Goal: Task Accomplishment & Management: Complete application form

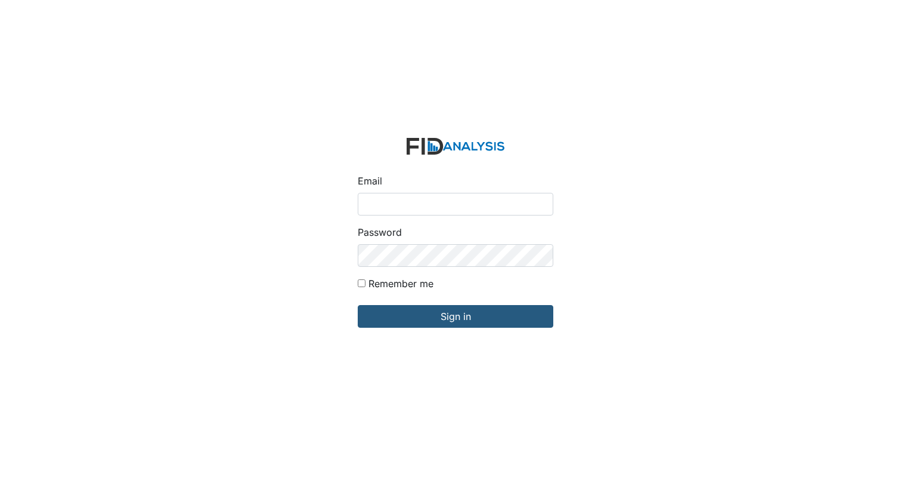
click at [427, 202] on input "Email" at bounding box center [456, 204] width 196 height 23
type input "[EMAIL_ADDRESS][DOMAIN_NAME]"
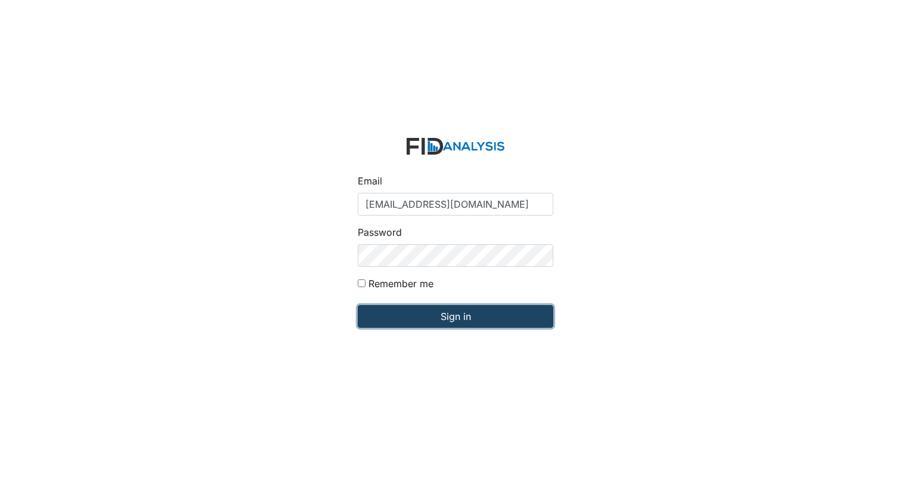
click at [435, 321] on input "Sign in" at bounding box center [456, 316] width 196 height 23
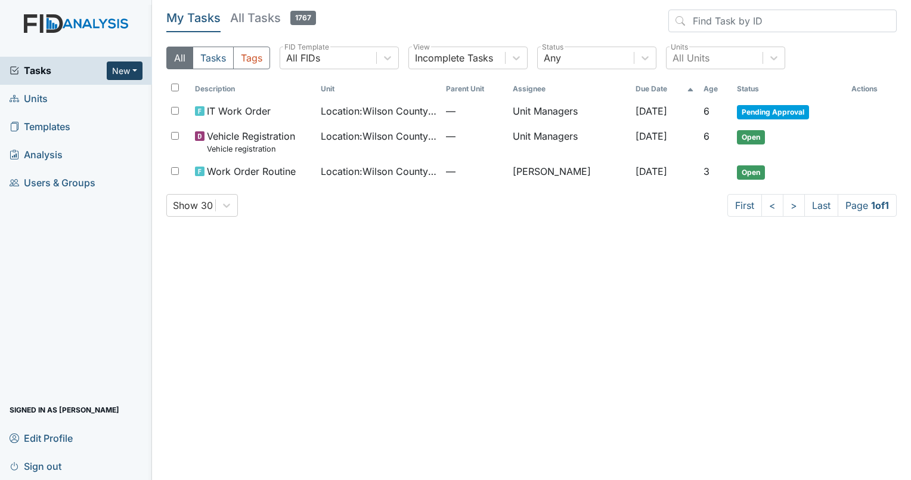
click at [133, 75] on button "New" at bounding box center [125, 70] width 36 height 18
click at [95, 93] on link "Form" at bounding box center [94, 95] width 94 height 19
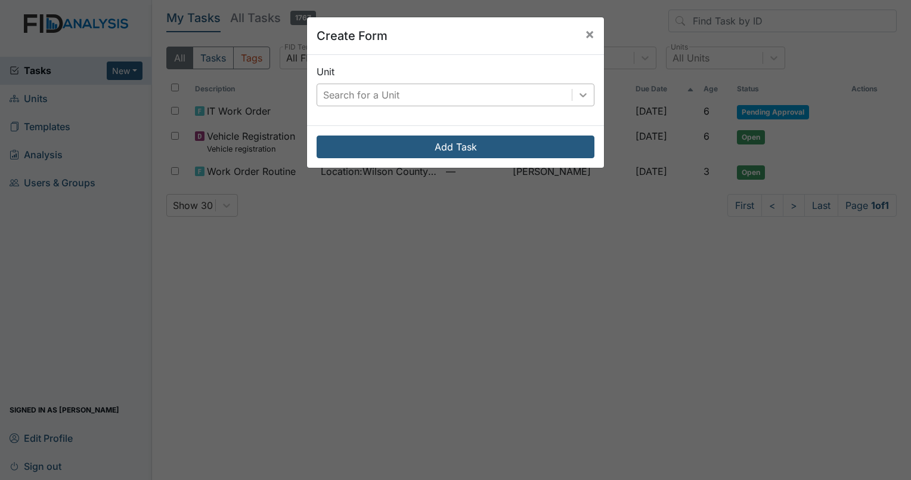
click at [579, 94] on icon at bounding box center [583, 95] width 12 height 12
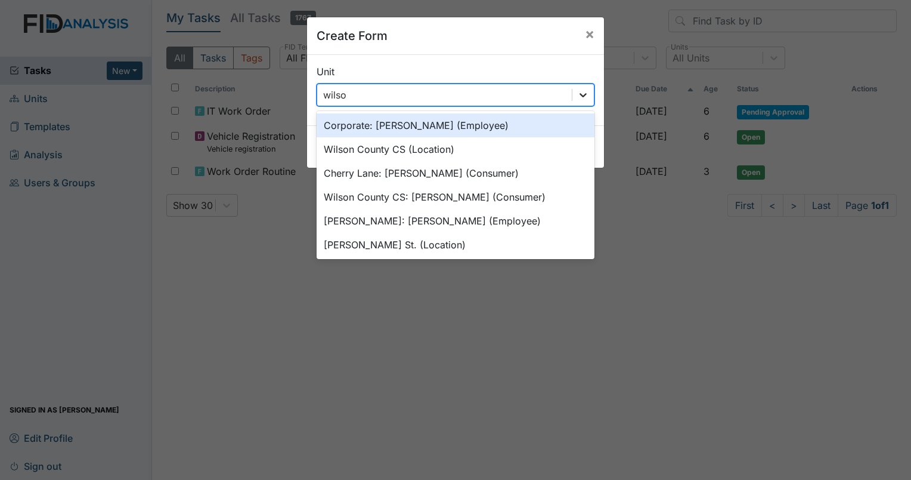
type input "wilson"
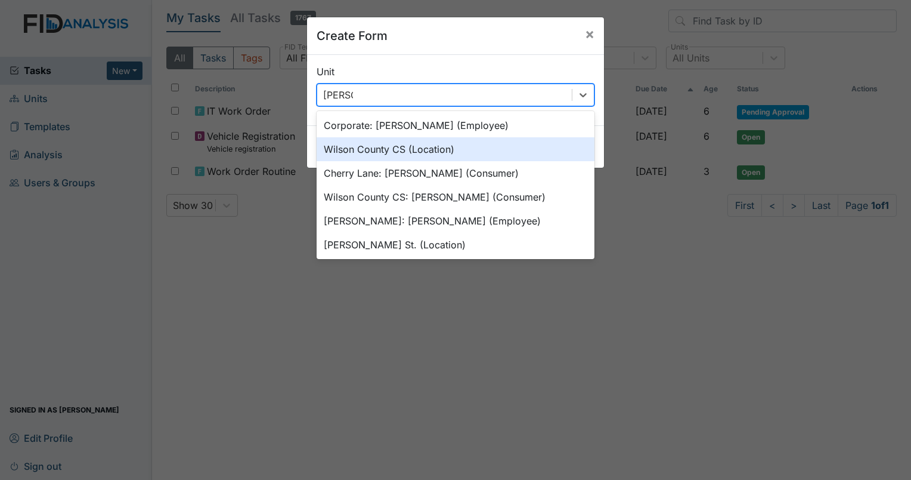
click at [484, 146] on div "Wilson County CS (Location)" at bounding box center [456, 149] width 278 height 24
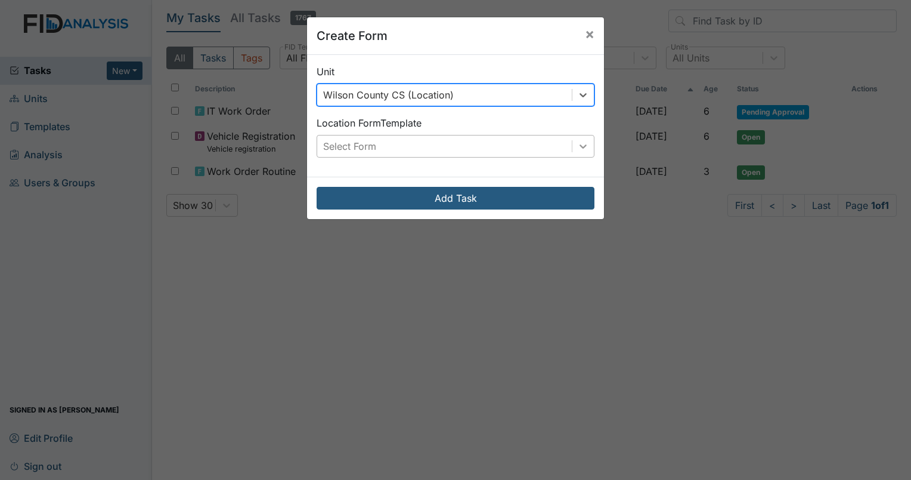
click at [583, 149] on icon at bounding box center [583, 146] width 12 height 12
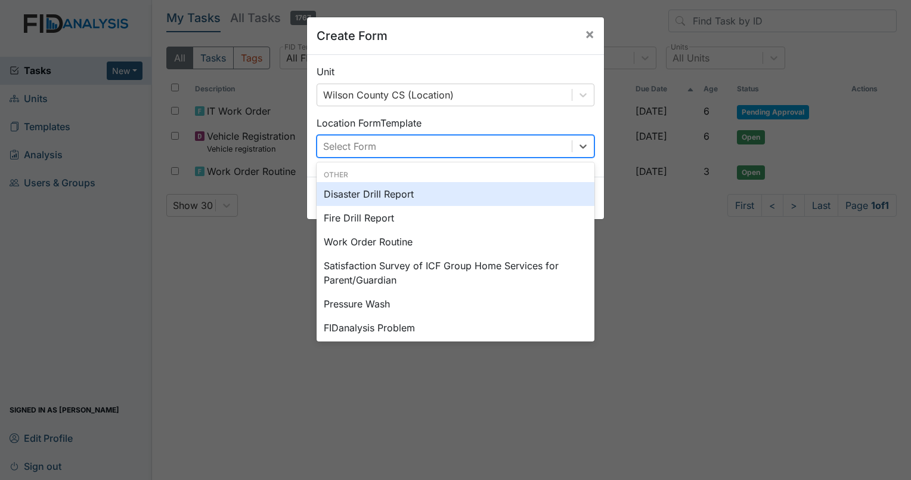
click at [428, 191] on div "Disaster Drill Report" at bounding box center [456, 194] width 278 height 24
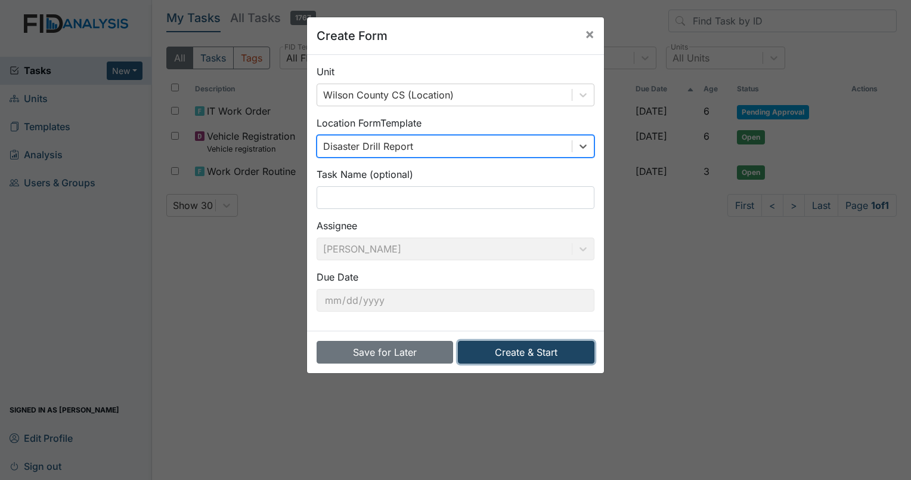
click at [549, 356] on button "Create & Start" at bounding box center [526, 352] width 137 height 23
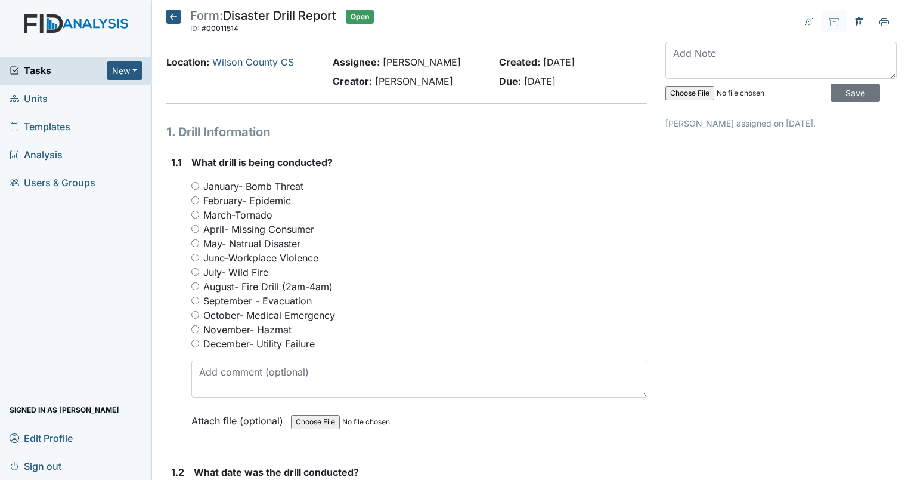
click at [194, 315] on input "October- Medical Emergency" at bounding box center [195, 315] width 8 height 8
radio input "true"
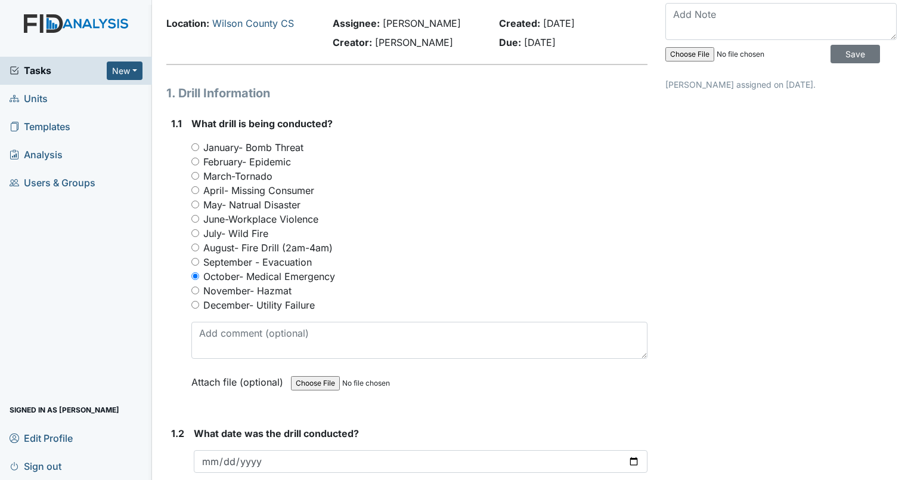
scroll to position [60, 0]
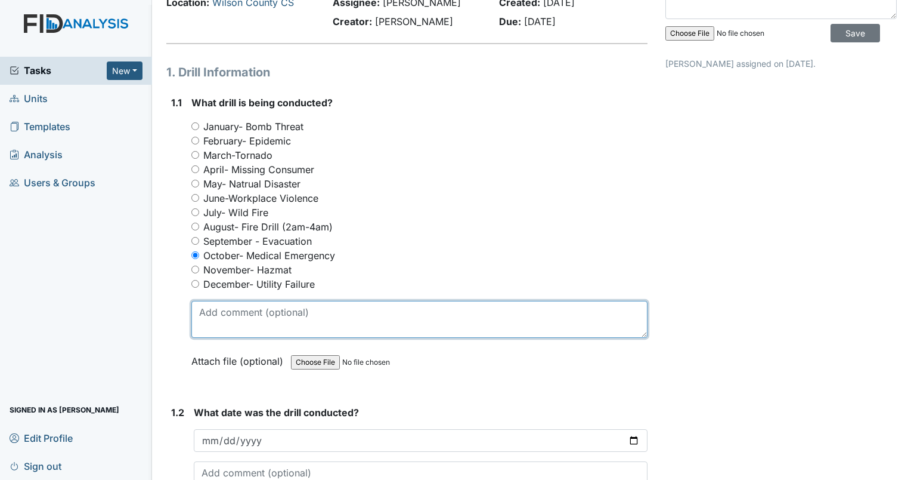
click at [286, 322] on textarea at bounding box center [419, 319] width 456 height 37
type textarea "see attachment"
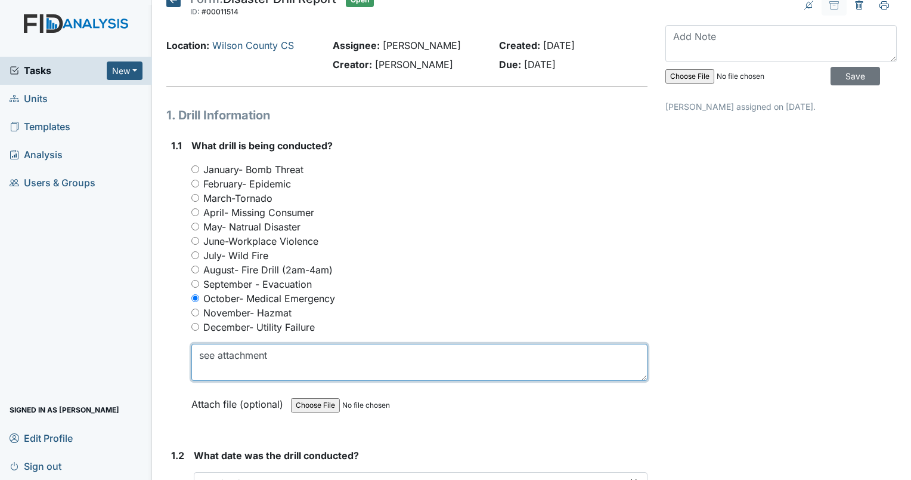
scroll to position [0, 0]
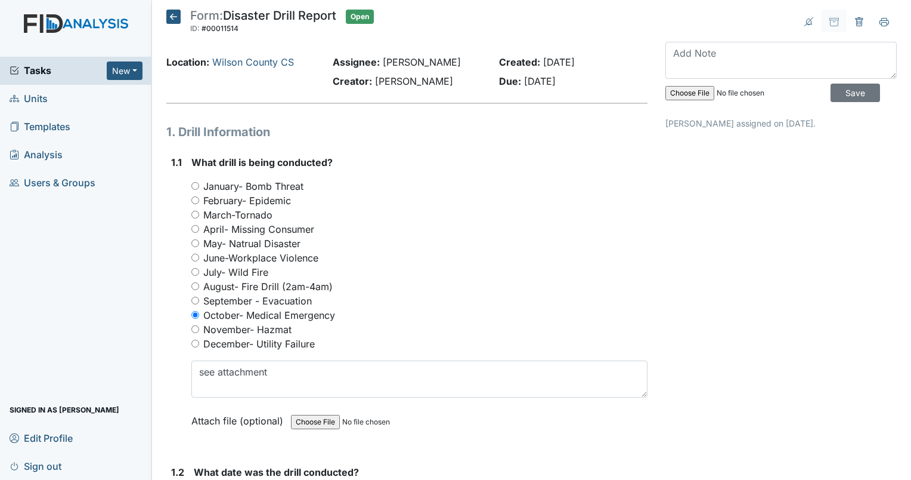
click at [672, 92] on input "file" at bounding box center [747, 93] width 162 height 29
click at [670, 98] on input "file" at bounding box center [747, 93] width 162 height 29
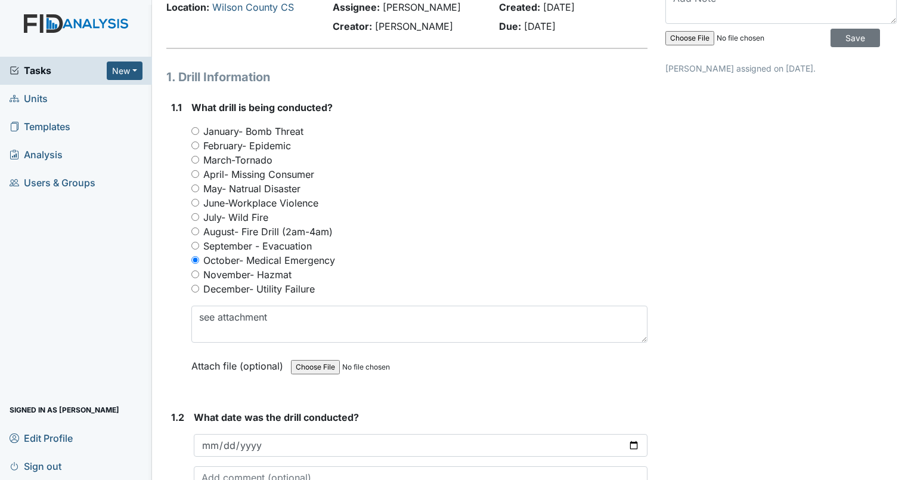
scroll to position [119, 0]
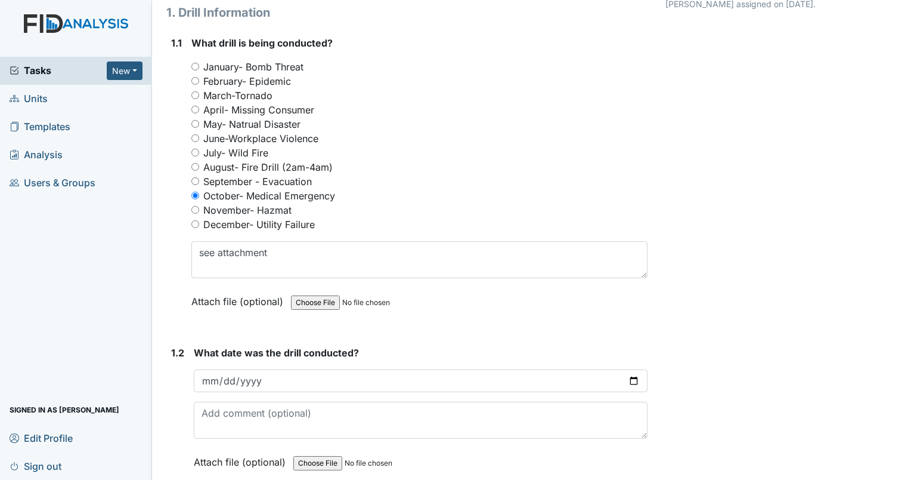
type input "C:\fakepath\HPSCAN_20251007171853188_2025-10-07_171940134 Medical emergency.pdf"
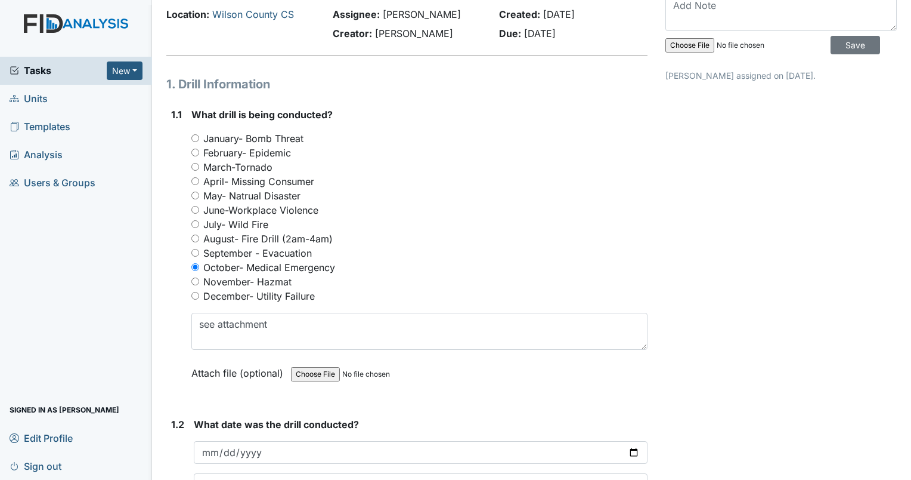
scroll to position [0, 0]
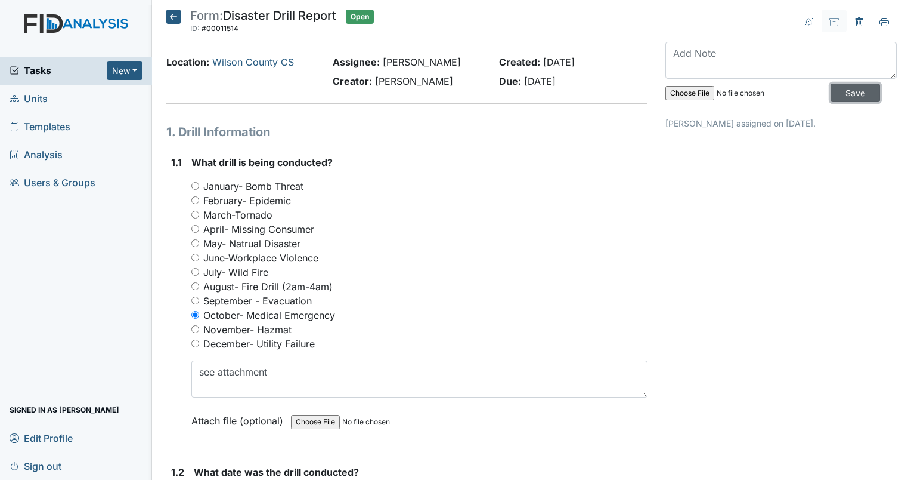
click at [842, 91] on input "Save" at bounding box center [856, 92] width 50 height 18
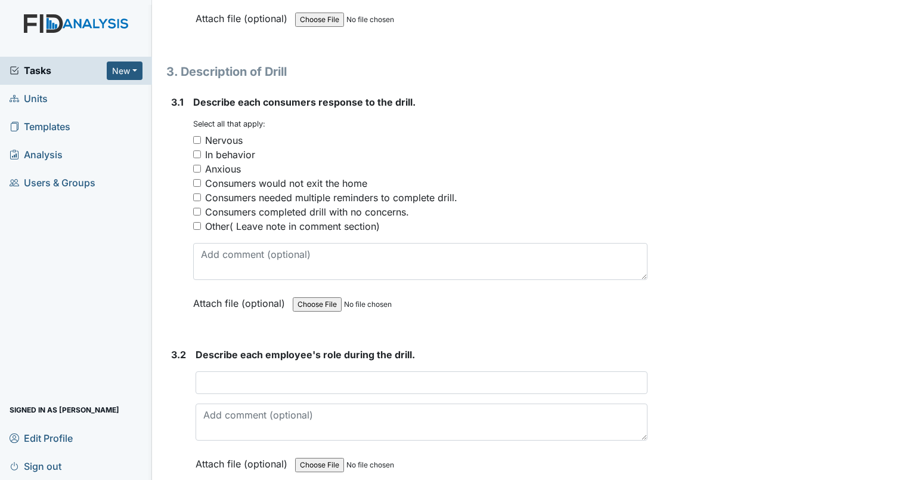
scroll to position [1812, 0]
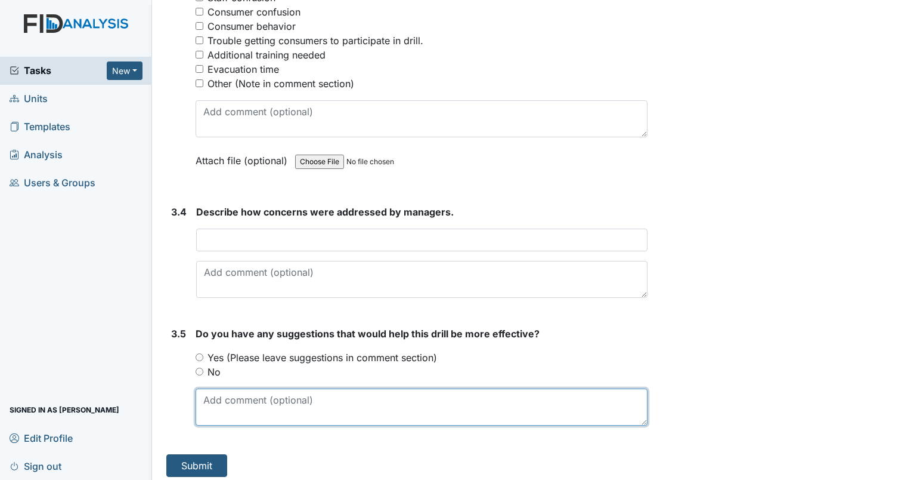
click at [236, 400] on textarea at bounding box center [422, 406] width 452 height 37
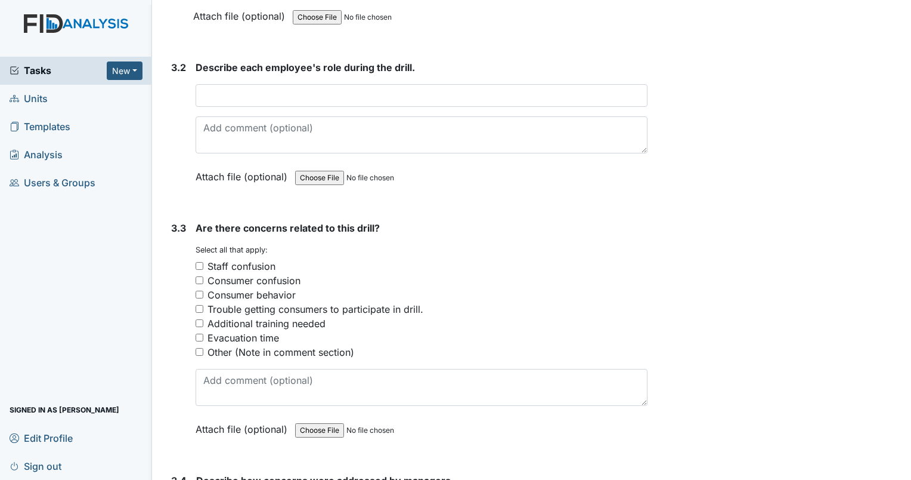
scroll to position [1573, 0]
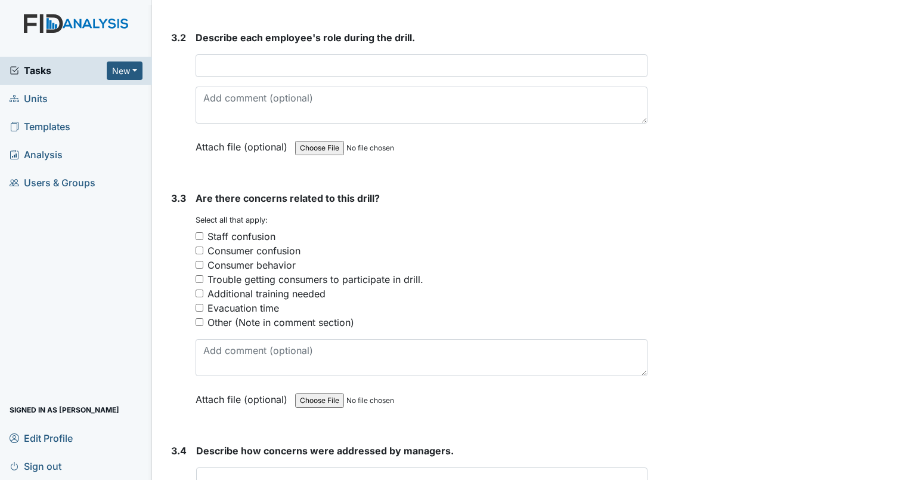
type textarea "see attached file"
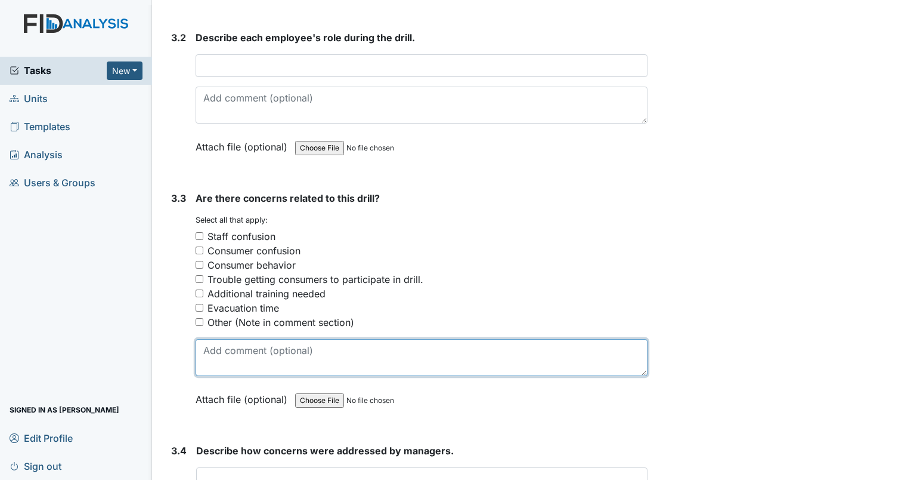
click at [218, 358] on textarea at bounding box center [422, 357] width 452 height 37
type textarea "b"
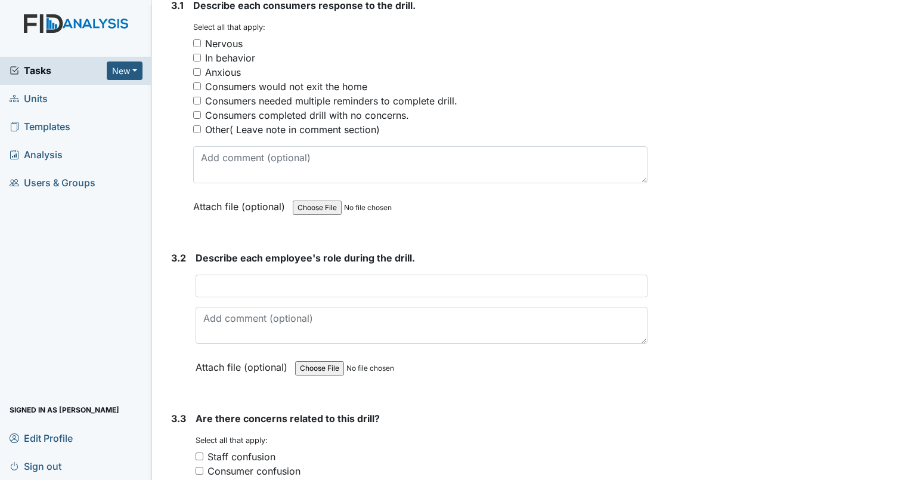
scroll to position [1812, 0]
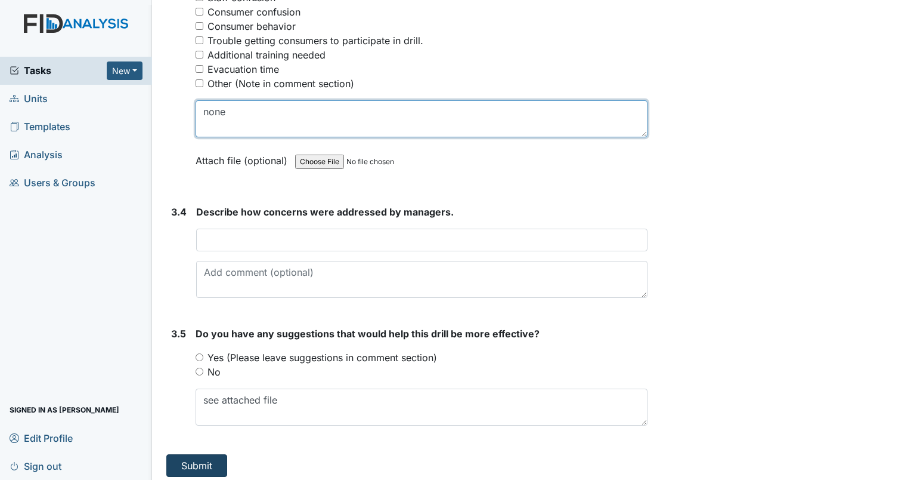
type textarea "none"
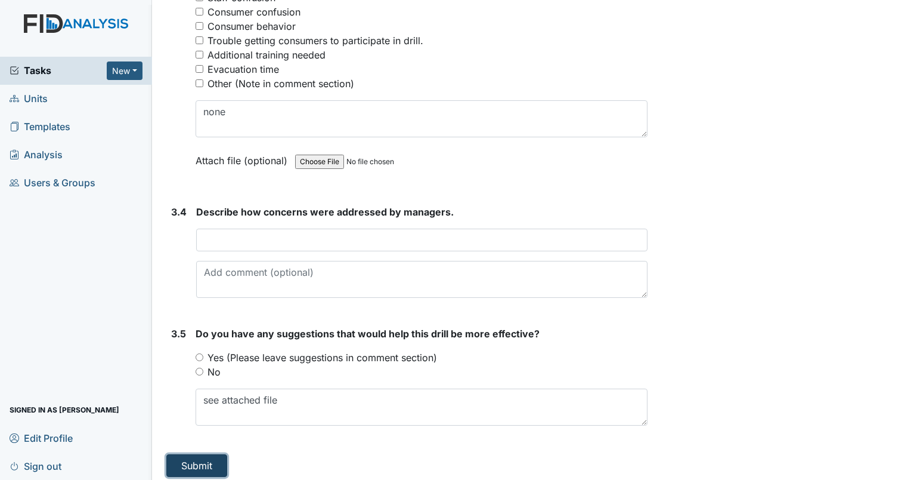
drag, startPoint x: 202, startPoint y: 459, endPoint x: 222, endPoint y: 453, distance: 21.7
click at [203, 459] on button "Submit" at bounding box center [196, 465] width 61 height 23
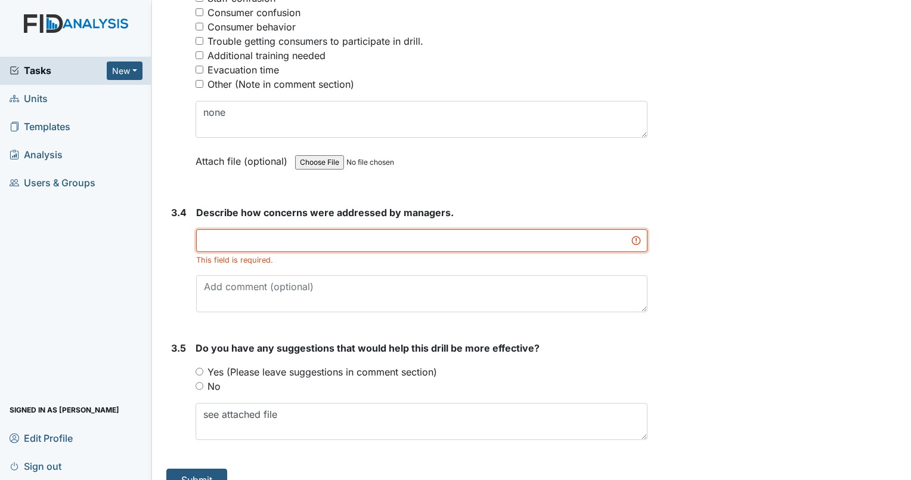
click at [241, 241] on input "text" at bounding box center [421, 240] width 451 height 23
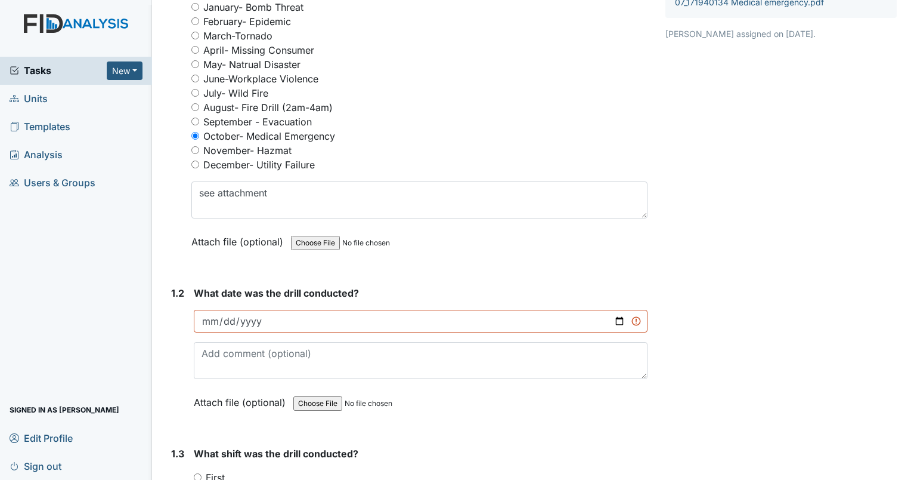
scroll to position [179, 0]
type input "none"
click at [223, 315] on input "date" at bounding box center [421, 321] width 454 height 23
click at [206, 315] on input "date" at bounding box center [421, 321] width 454 height 23
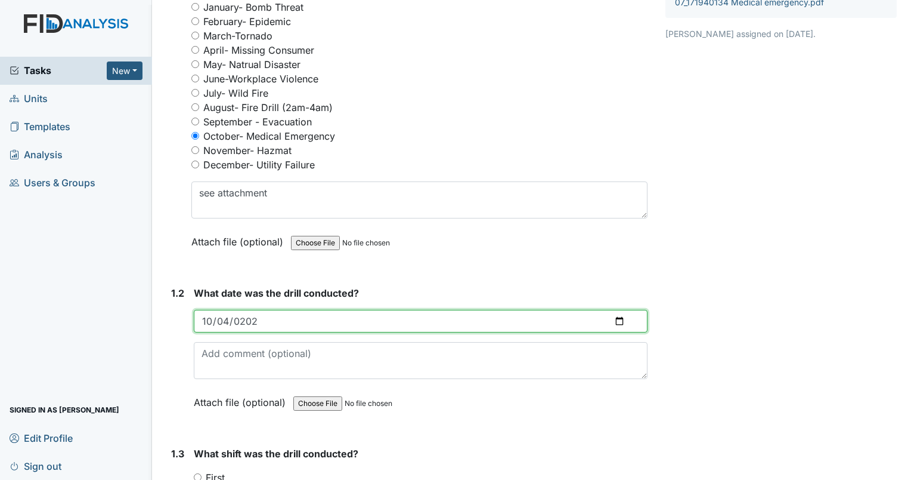
type input "2025-10-04"
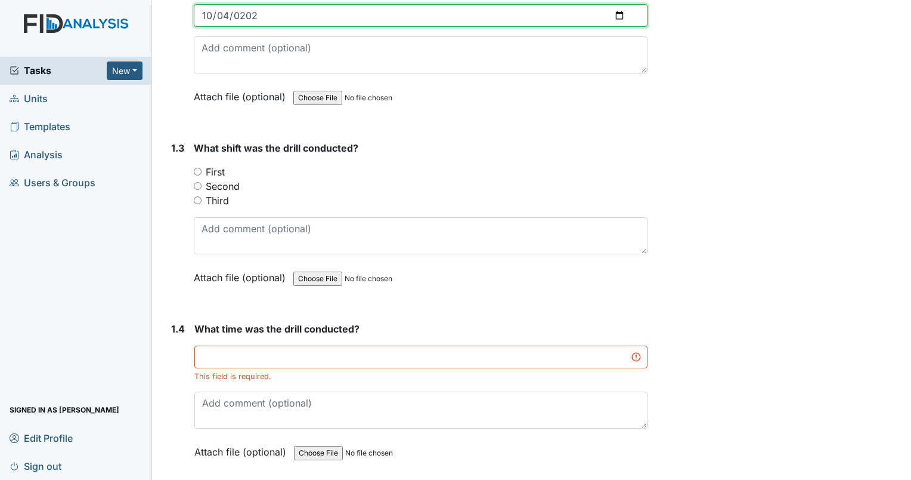
scroll to position [537, 0]
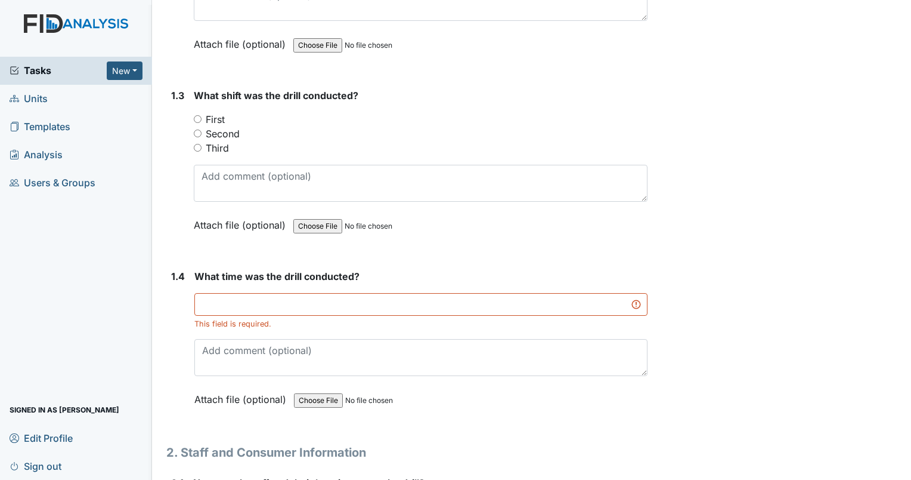
click at [198, 131] on input "Second" at bounding box center [198, 133] width 8 height 8
radio input "true"
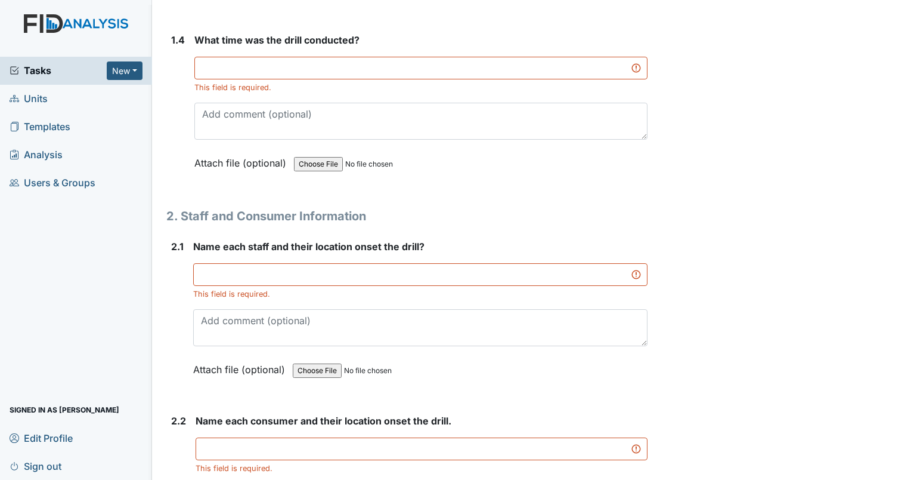
scroll to position [775, 0]
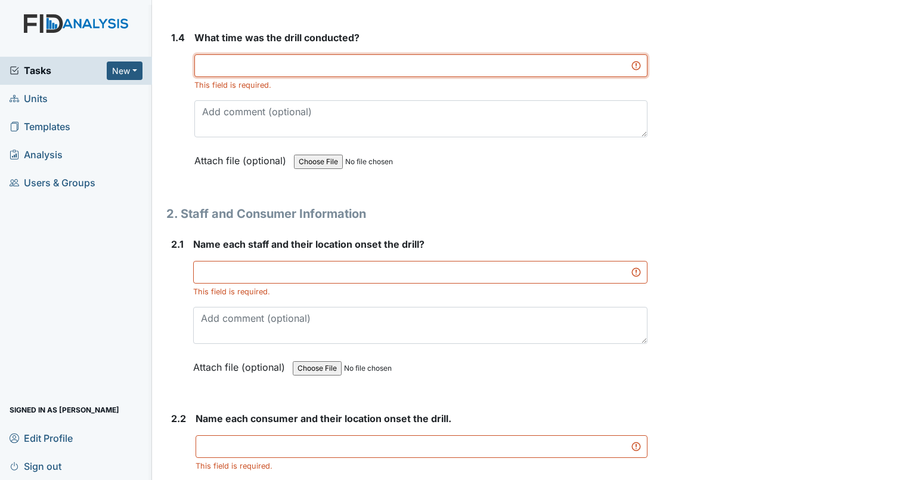
drag, startPoint x: 265, startPoint y: 58, endPoint x: 262, endPoint y: 45, distance: 13.9
click at [262, 48] on div "What time was the drill conducted? This field is required. Attach file (optiona…" at bounding box center [420, 103] width 453 height 146
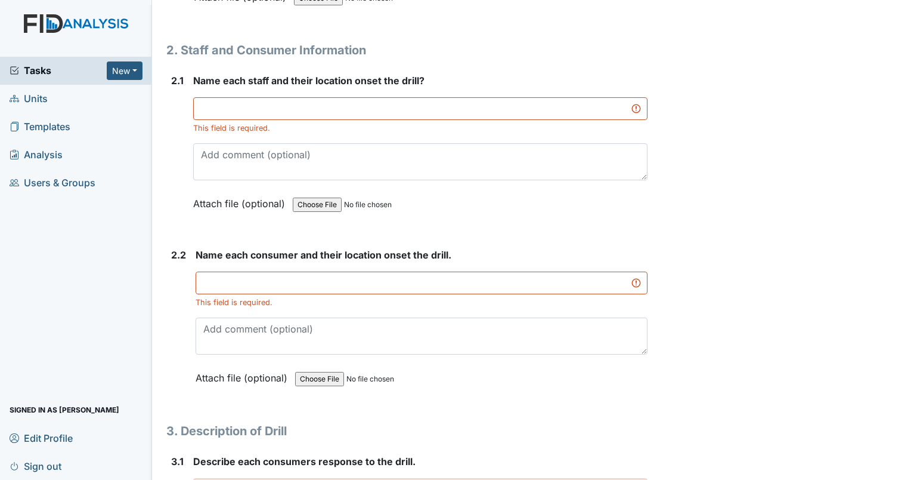
scroll to position [954, 0]
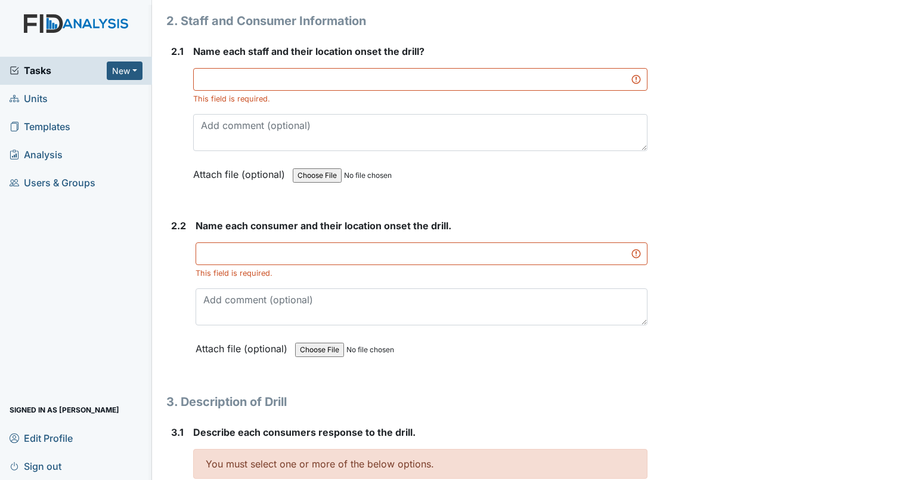
type input "6:30 pm"
click at [297, 78] on input "text" at bounding box center [420, 79] width 454 height 23
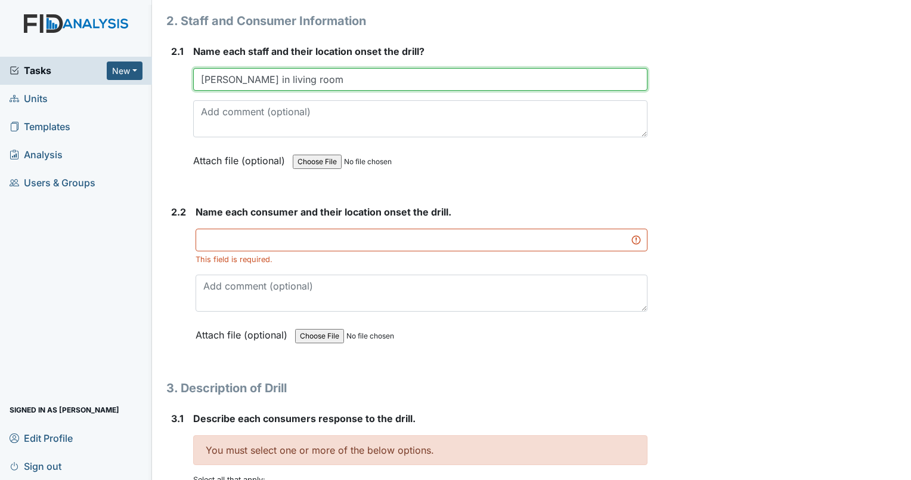
type input "Tarsha Williams in living room"
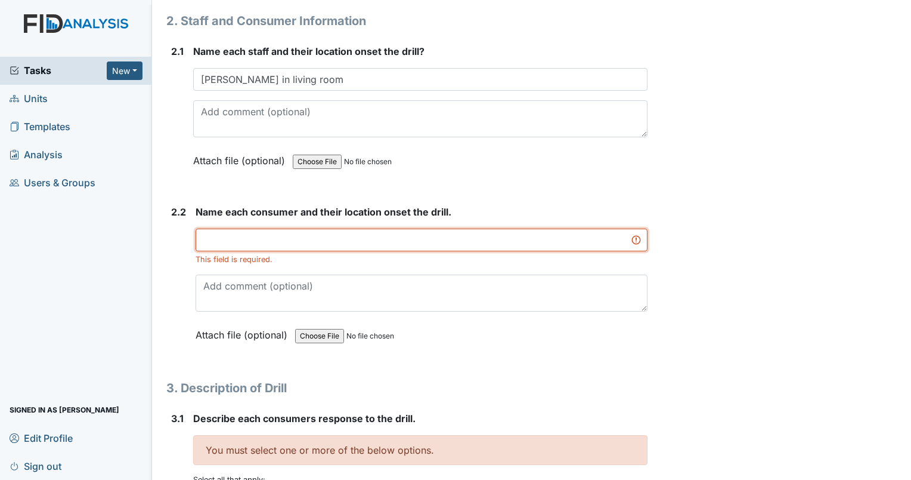
click at [303, 237] on input "text" at bounding box center [422, 239] width 452 height 23
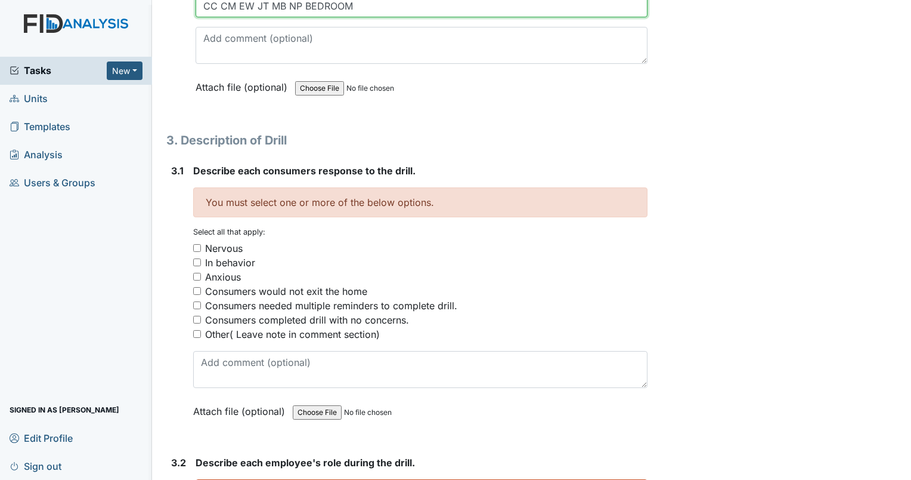
scroll to position [1252, 0]
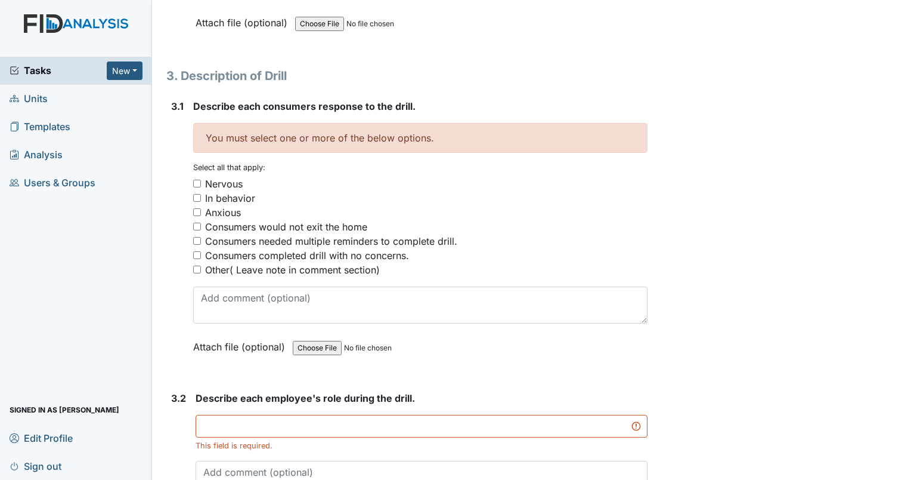
type input "CC CM EW JT MB NP BEDROOM"
click at [196, 266] on input "Other( Leave note in comment section)" at bounding box center [197, 269] width 8 height 8
checkbox input "true"
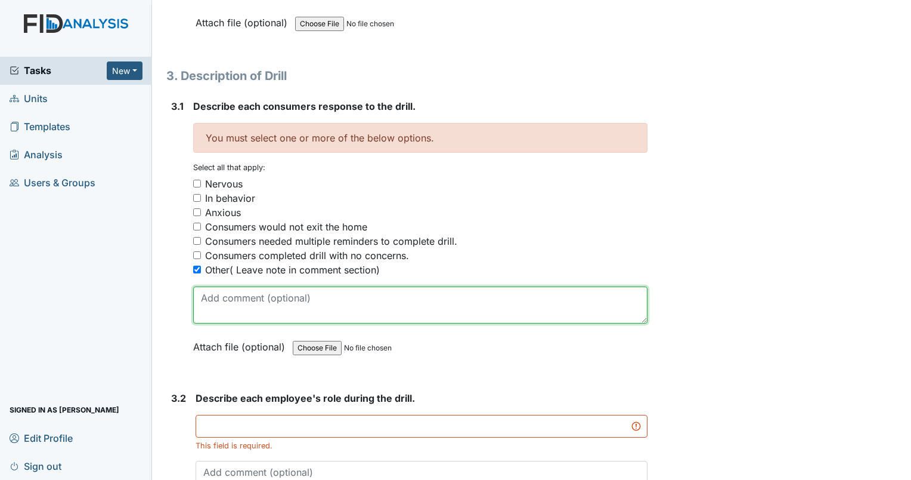
click at [210, 295] on textarea at bounding box center [420, 304] width 454 height 37
type textarea "N"
type textarea "V"
click at [278, 296] on textarea "ALL WERE" at bounding box center [420, 304] width 454 height 37
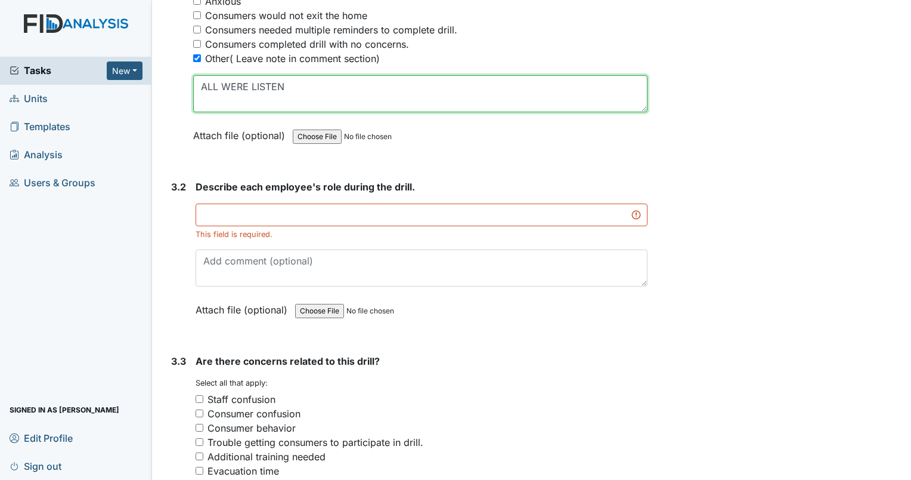
scroll to position [1491, 0]
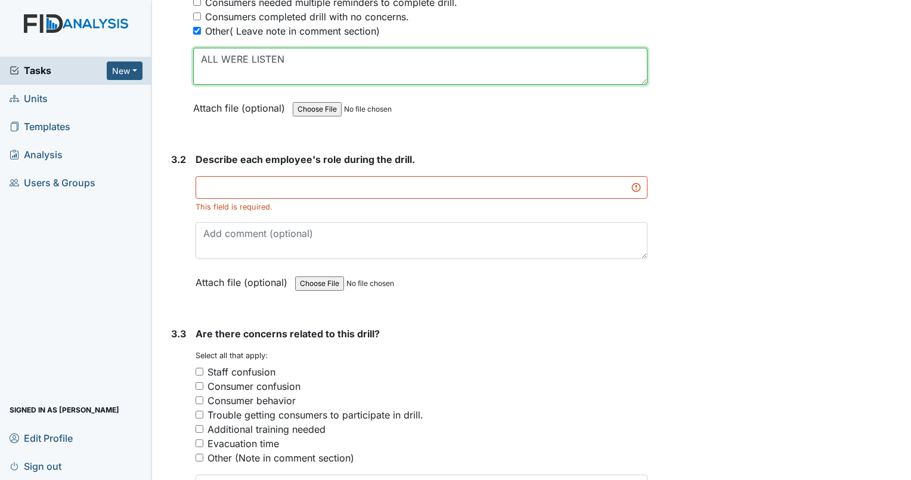
type textarea "ALL WERE LISTEN"
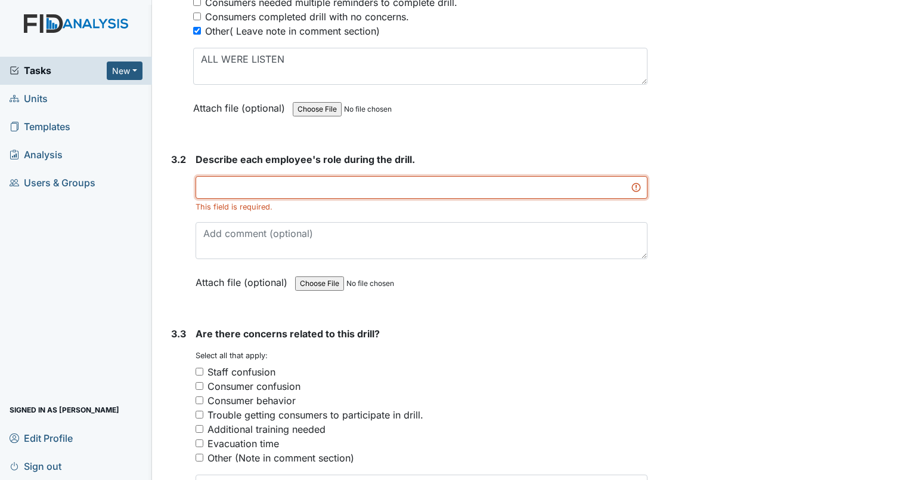
click at [342, 185] on input "text" at bounding box center [422, 187] width 452 height 23
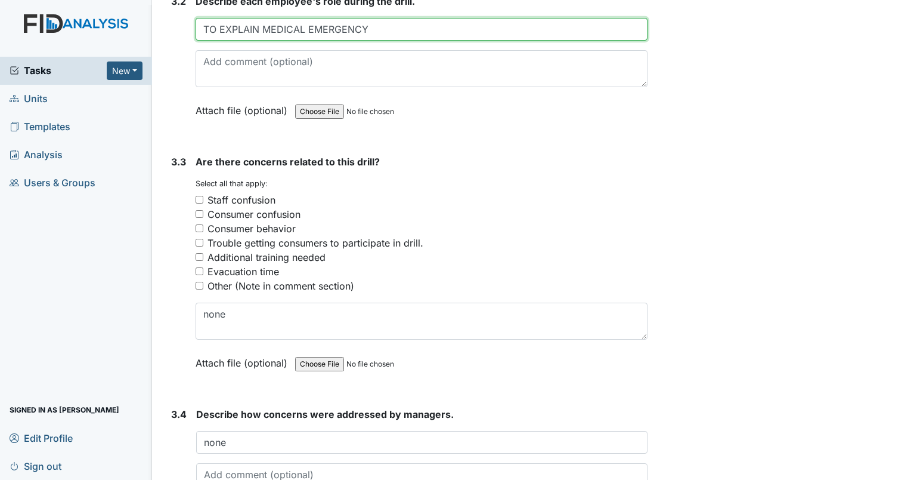
scroll to position [1729, 0]
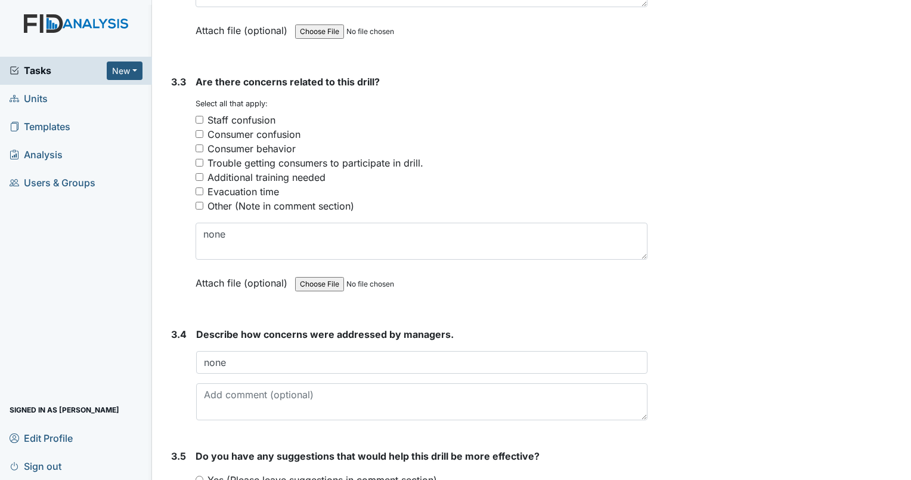
type input "TO EXPLAIN MEDICAL EMERGENCY"
click at [198, 202] on input "Other (Note in comment section)" at bounding box center [200, 206] width 8 height 8
checkbox input "true"
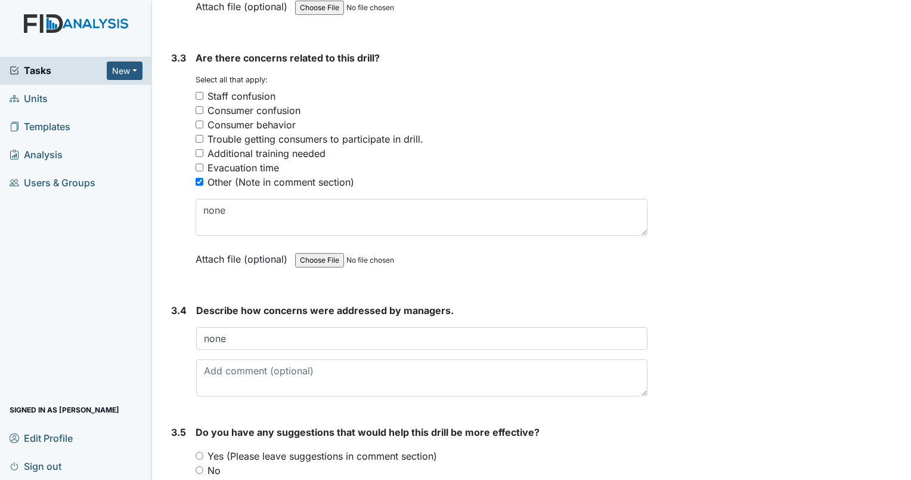
scroll to position [1851, 0]
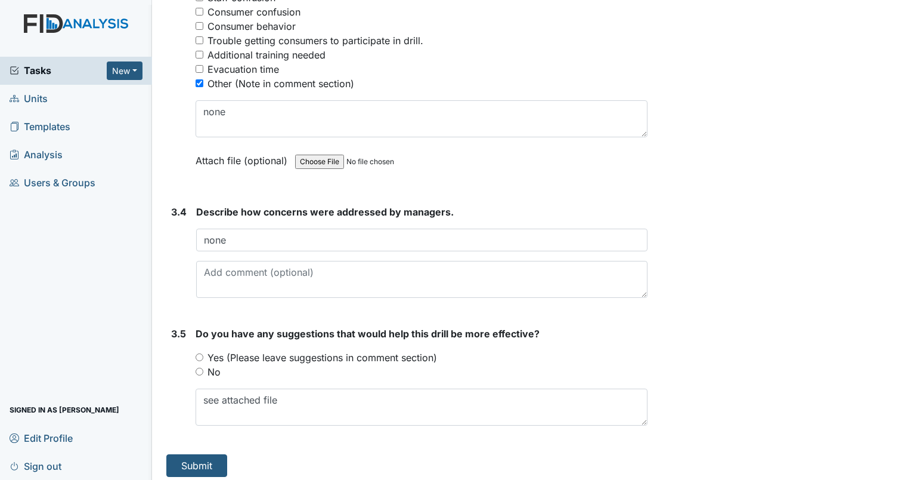
click at [200, 367] on input "No" at bounding box center [200, 371] width 8 height 8
radio input "true"
click at [179, 463] on button "Submit" at bounding box center [196, 465] width 61 height 23
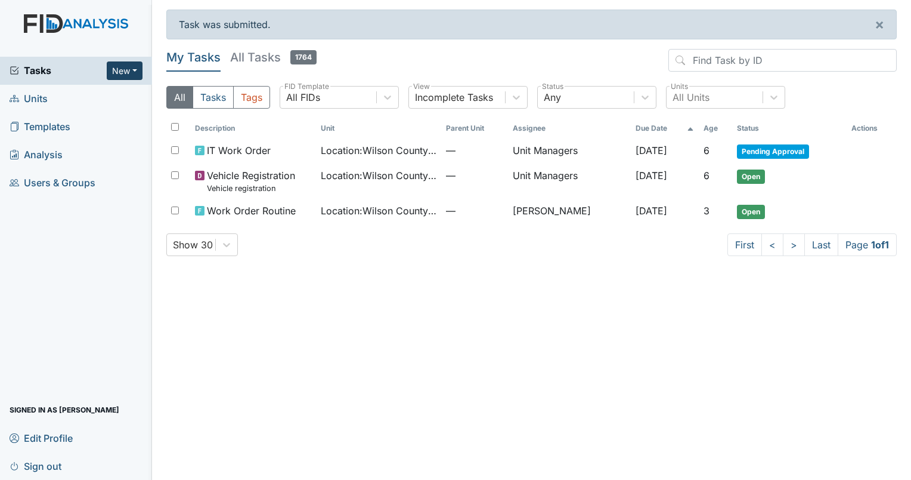
click at [138, 78] on button "New" at bounding box center [125, 70] width 36 height 18
click at [81, 96] on link "Form" at bounding box center [94, 95] width 94 height 19
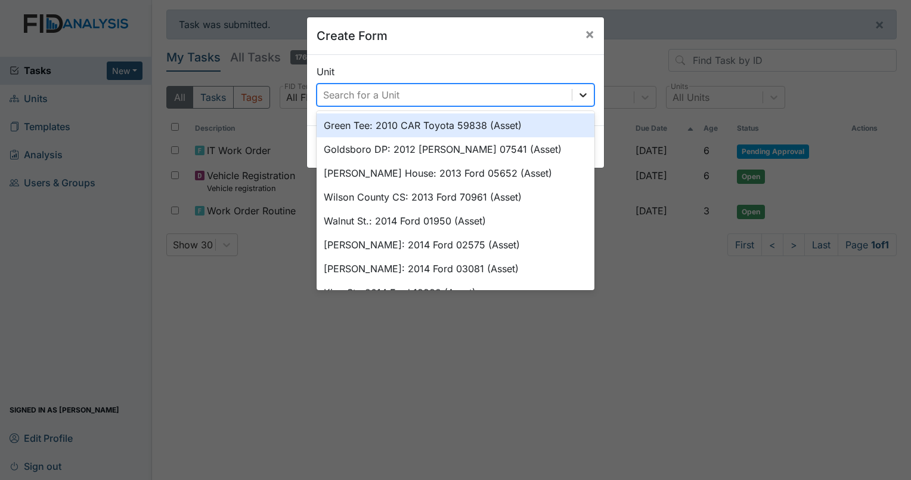
click at [582, 100] on div at bounding box center [583, 94] width 21 height 21
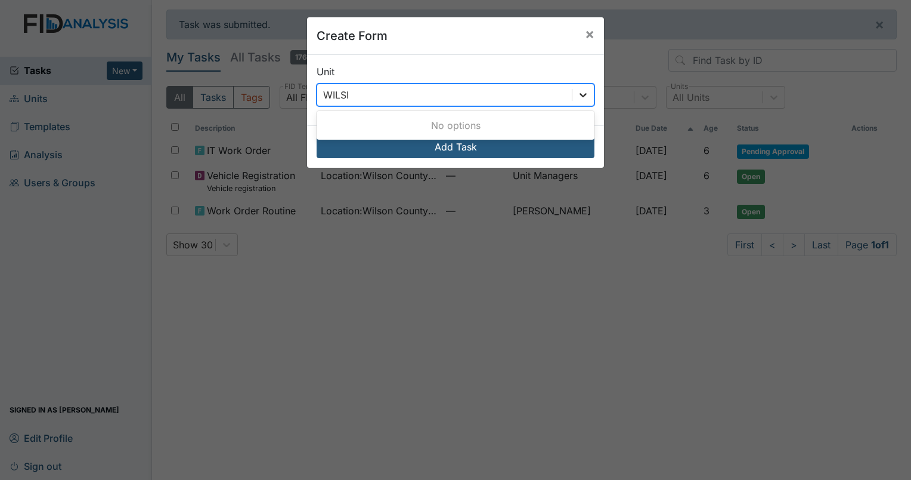
type input "WILS"
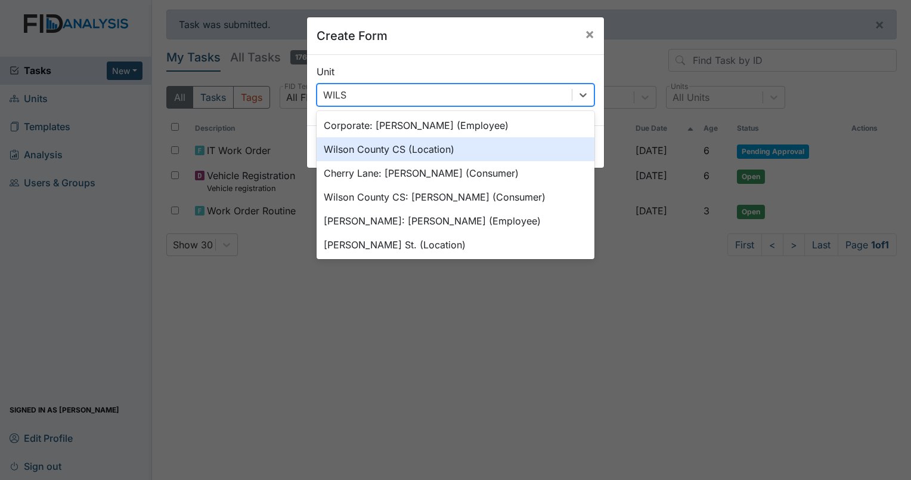
click at [493, 146] on div "Wilson County CS (Location)" at bounding box center [456, 149] width 278 height 24
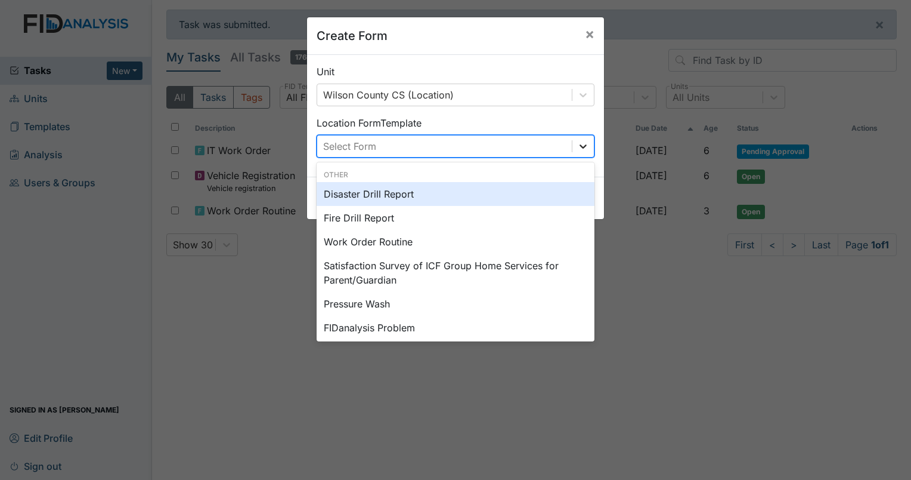
click at [579, 151] on icon at bounding box center [583, 146] width 12 height 12
click at [503, 190] on div "Disaster Drill Report" at bounding box center [456, 194] width 278 height 24
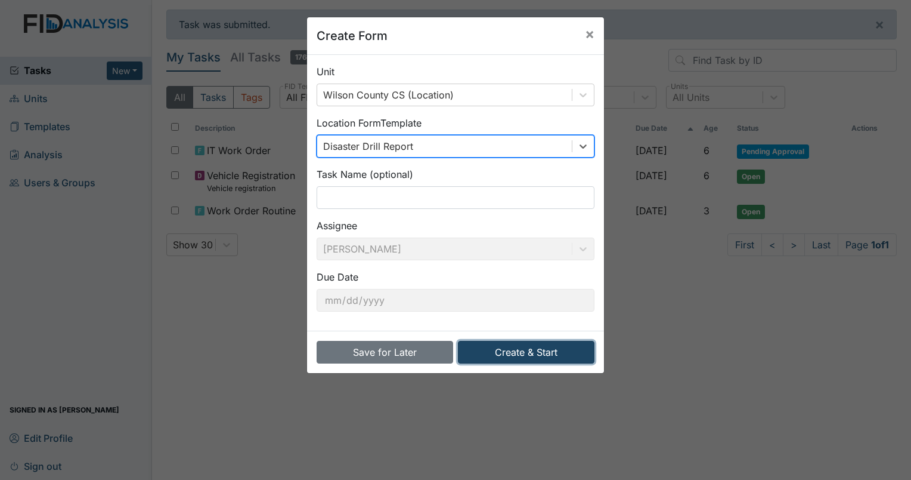
click at [534, 353] on button "Create & Start" at bounding box center [526, 352] width 137 height 23
